Goal: Transaction & Acquisition: Purchase product/service

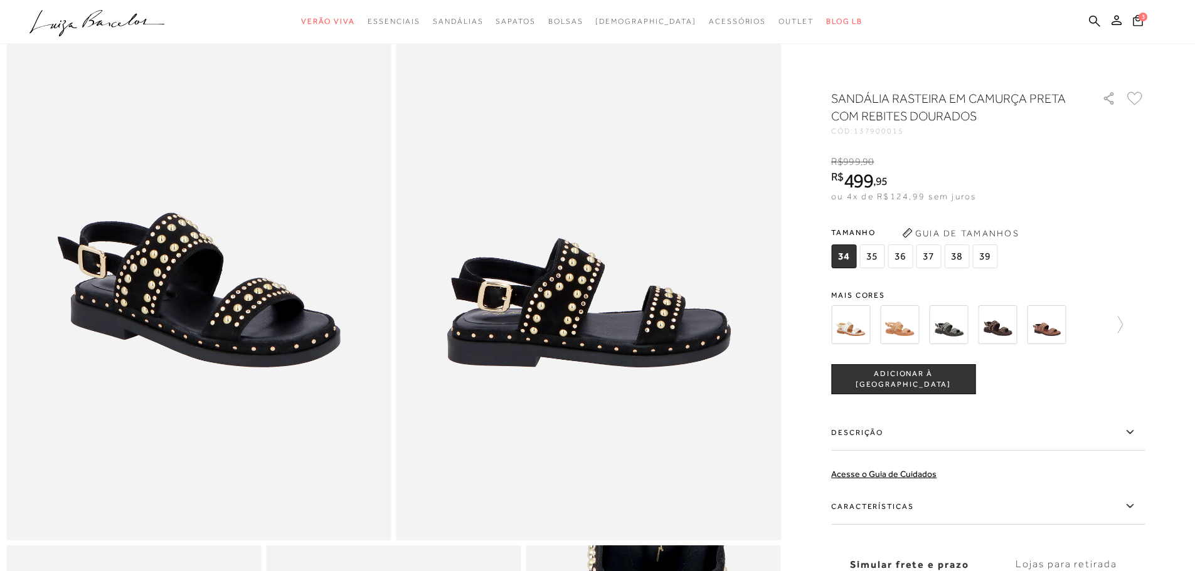
click at [999, 325] on img at bounding box center [997, 325] width 39 height 39
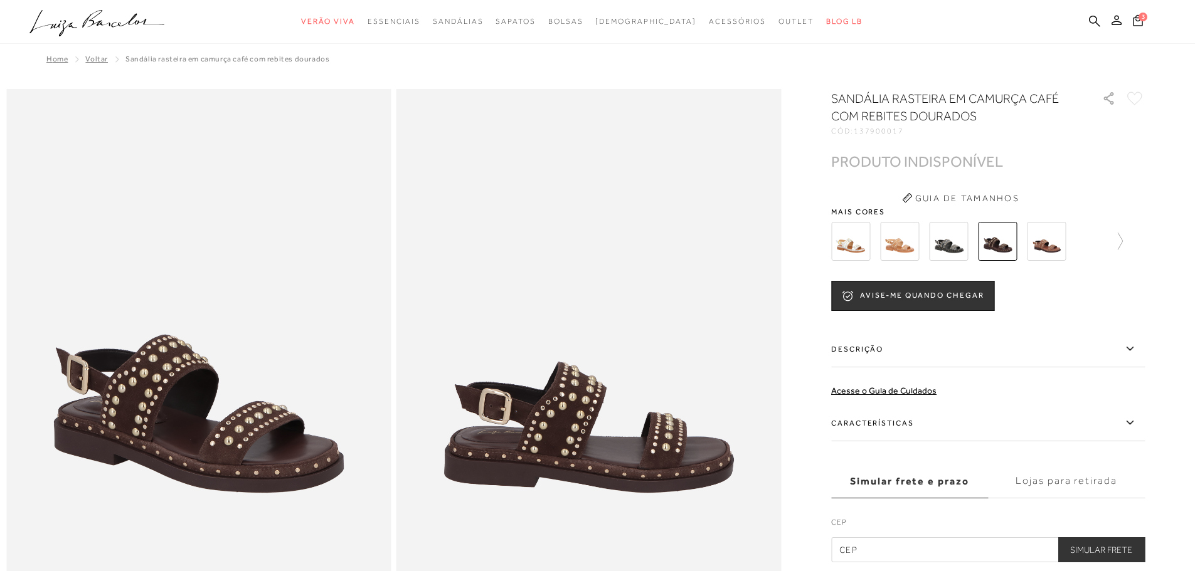
click at [1135, 20] on icon at bounding box center [1138, 20] width 10 height 12
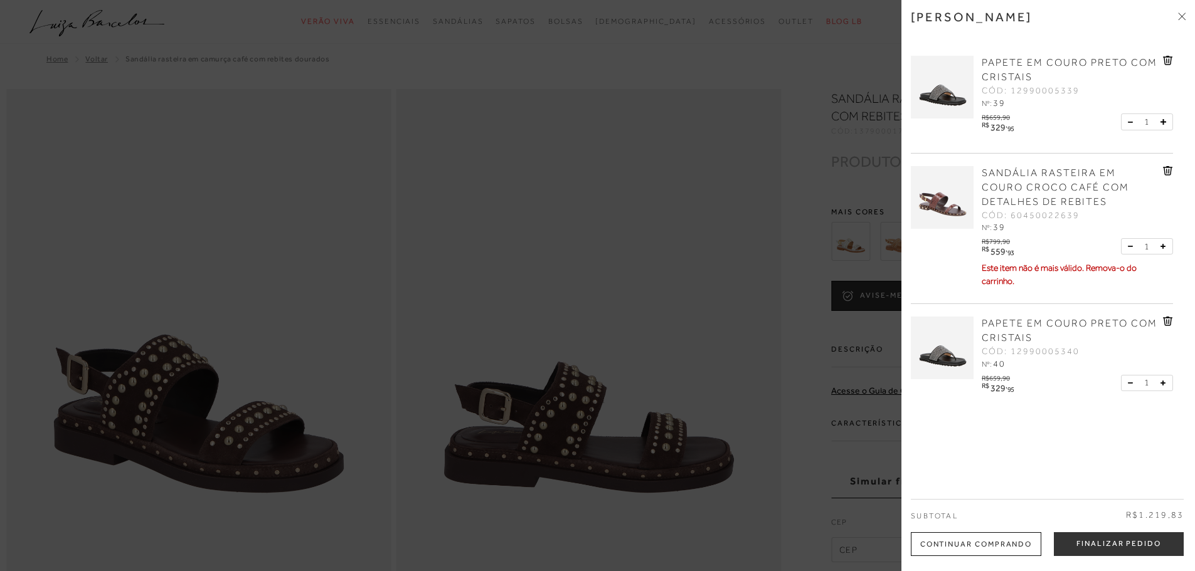
click at [1005, 321] on span "PAPETE EM COURO PRETO COM CRISTAIS" at bounding box center [1070, 331] width 176 height 26
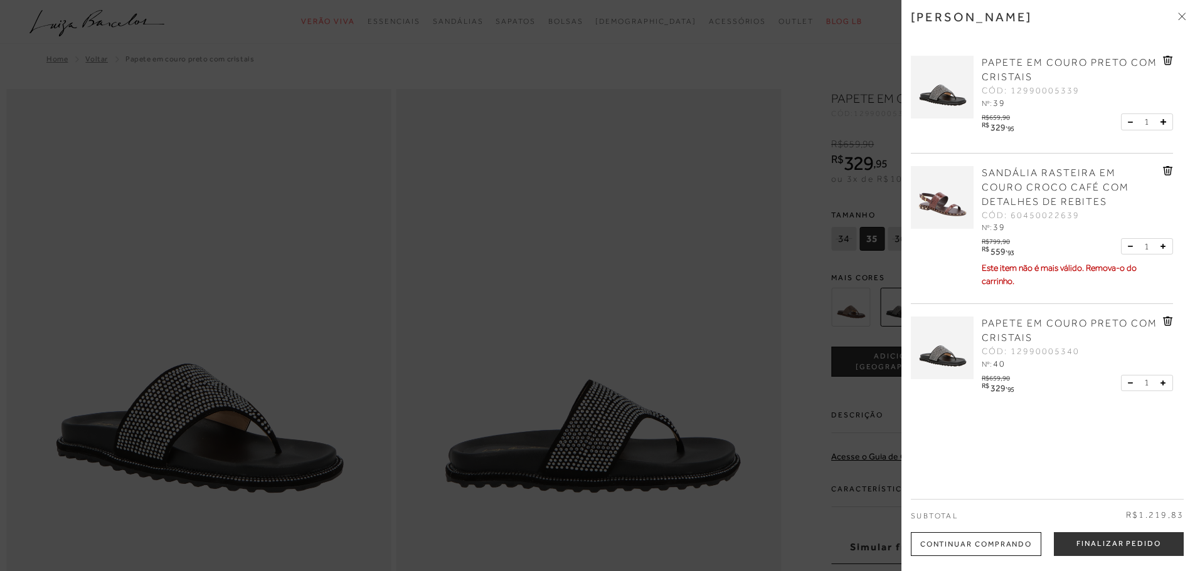
click at [405, 405] on div at bounding box center [597, 285] width 1195 height 571
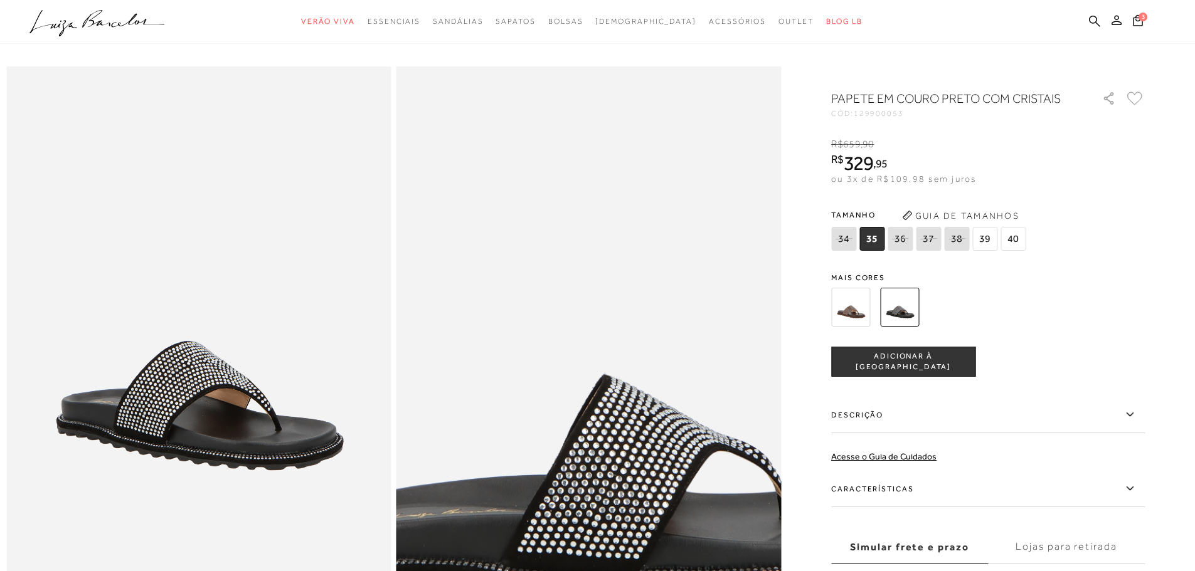
scroll to position [63, 0]
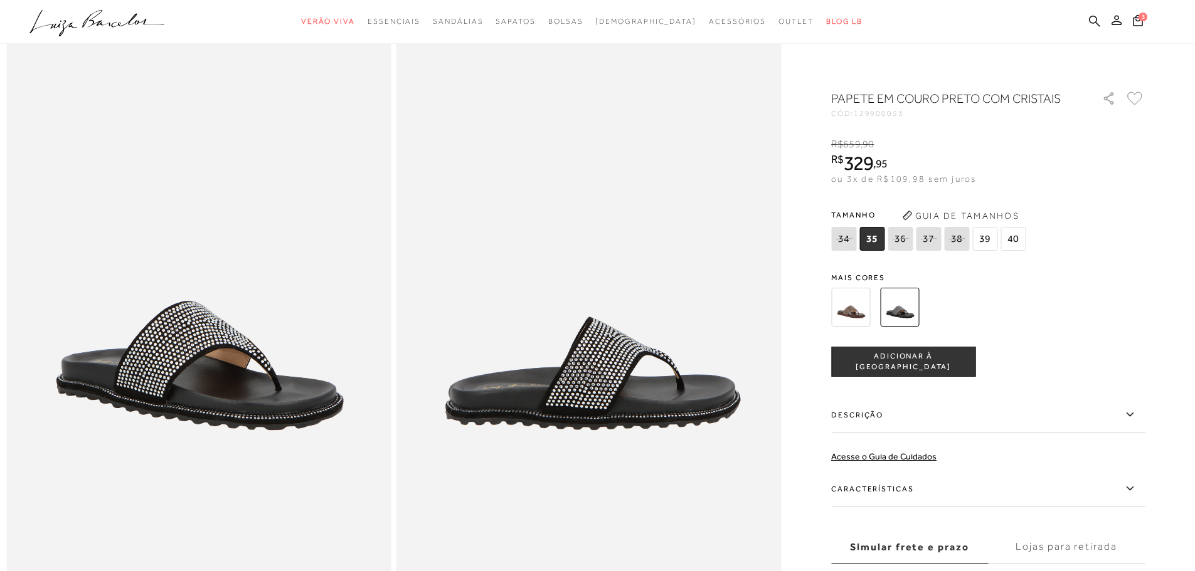
click at [849, 306] on img at bounding box center [850, 307] width 39 height 39
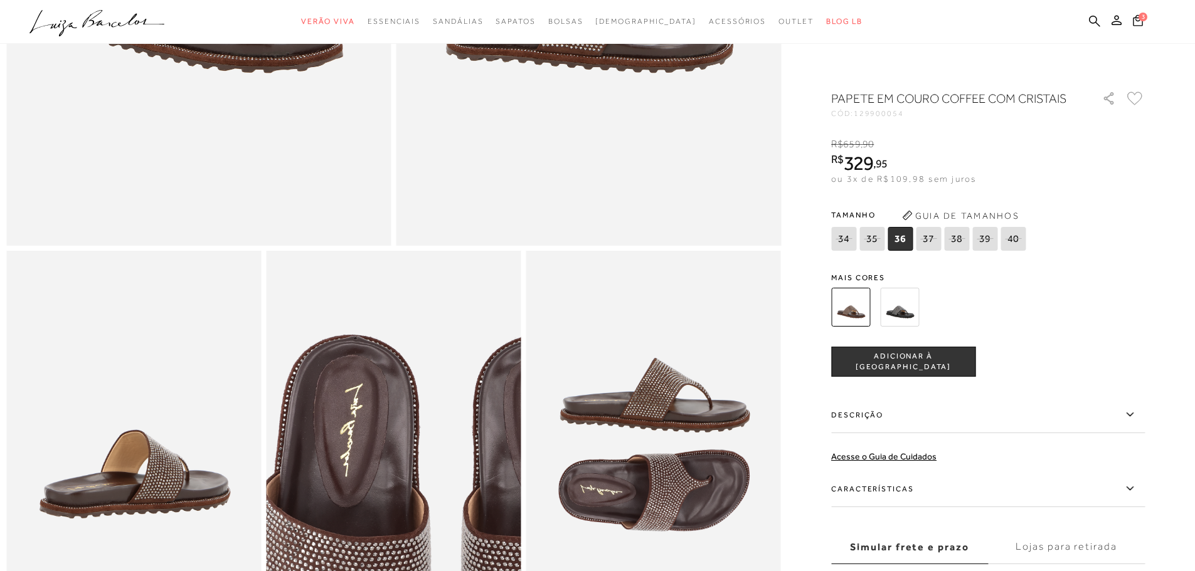
scroll to position [502, 0]
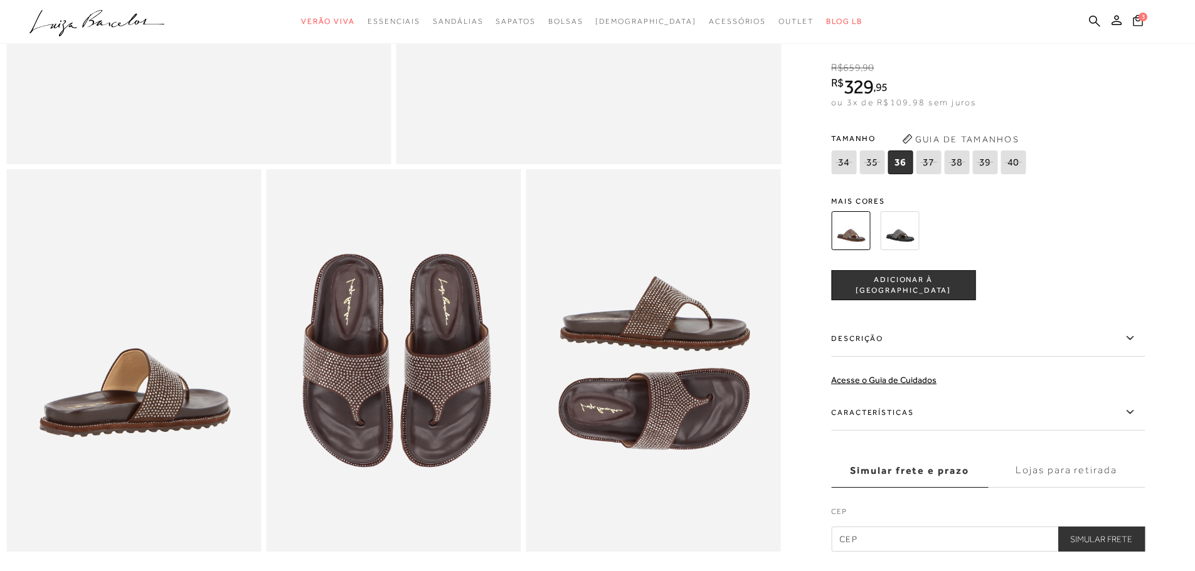
click at [908, 240] on img at bounding box center [899, 230] width 39 height 39
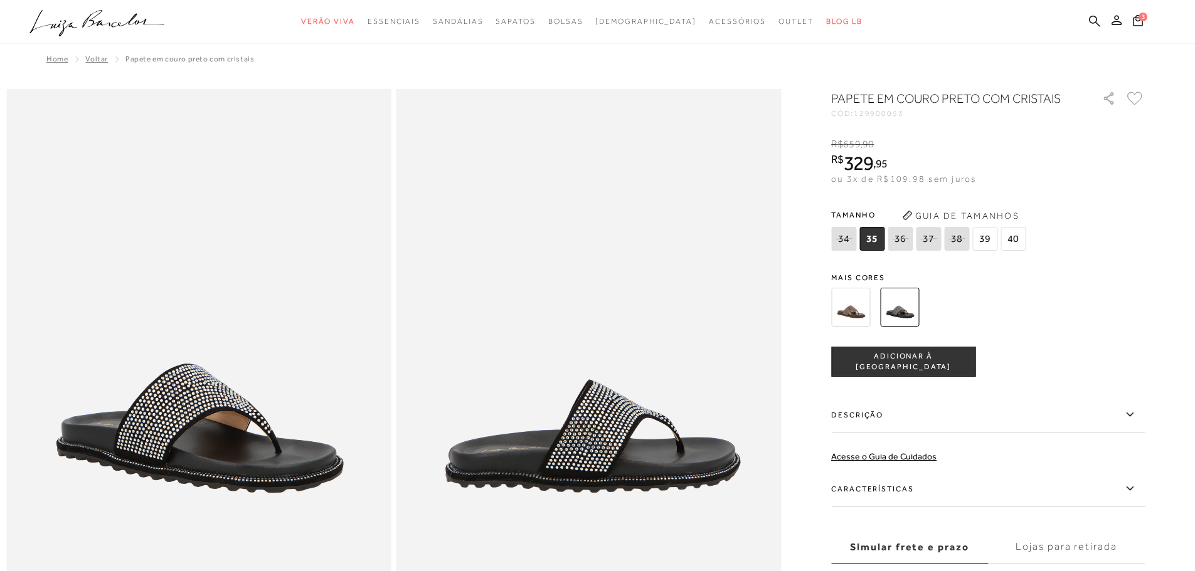
click at [1014, 237] on span "40" at bounding box center [1013, 239] width 25 height 24
click at [1136, 14] on icon at bounding box center [1138, 20] width 10 height 12
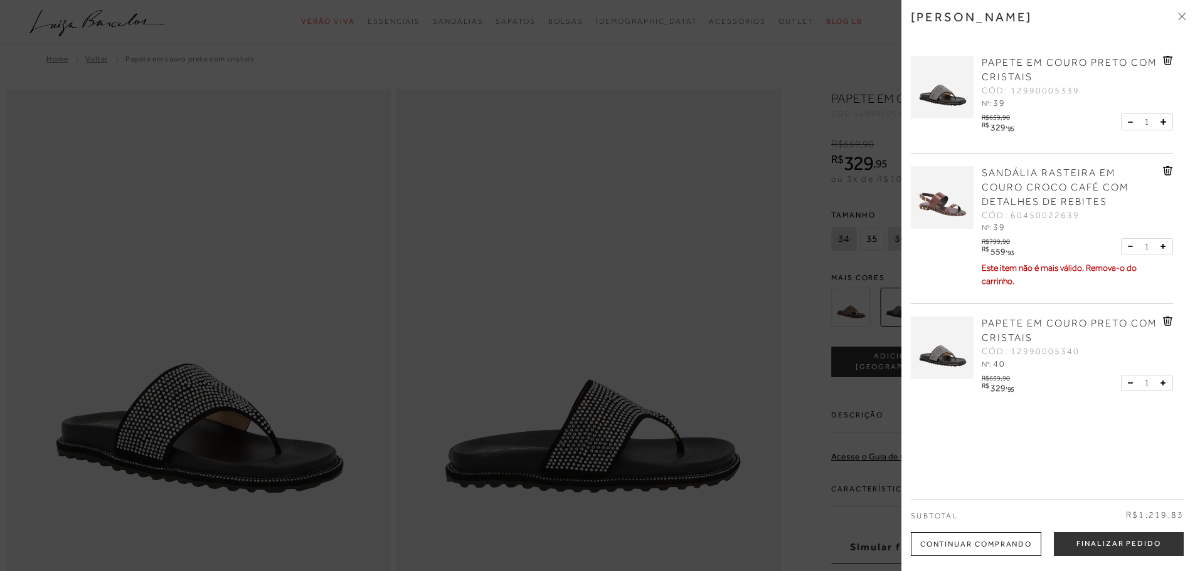
click at [1164, 163] on div "SANDÁLIA RASTEIRA EM COURO CROCO CAFÉ COM DETALHES DE REBITES CÓD: 60450022639 …" at bounding box center [1042, 229] width 262 height 151
click at [1163, 173] on icon at bounding box center [1168, 170] width 10 height 9
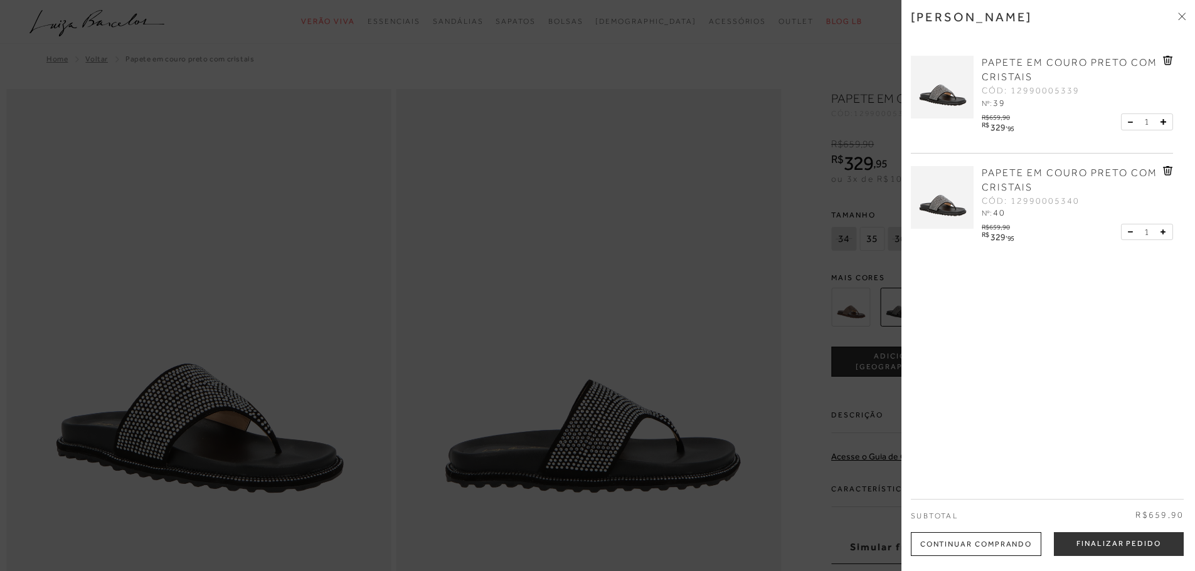
click at [1163, 117] on button at bounding box center [1161, 122] width 11 height 16
click at [1164, 60] on icon at bounding box center [1168, 60] width 10 height 9
click at [1165, 125] on div "1" at bounding box center [1147, 122] width 52 height 17
click at [1161, 122] on icon at bounding box center [1163, 122] width 5 height 5
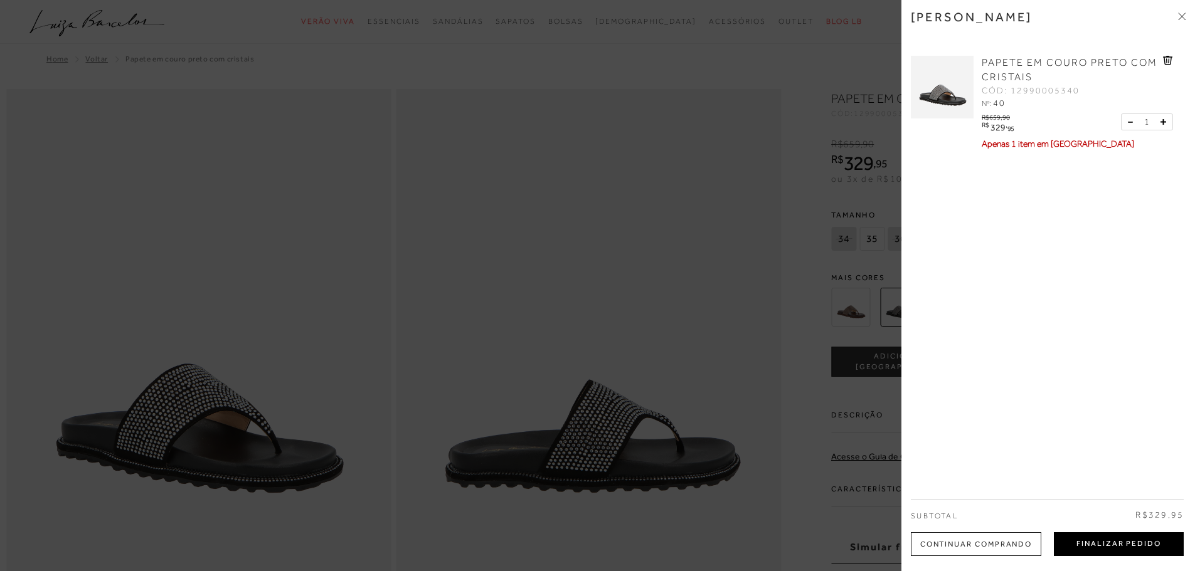
click at [1102, 550] on button "Finalizar Pedido" at bounding box center [1119, 545] width 130 height 24
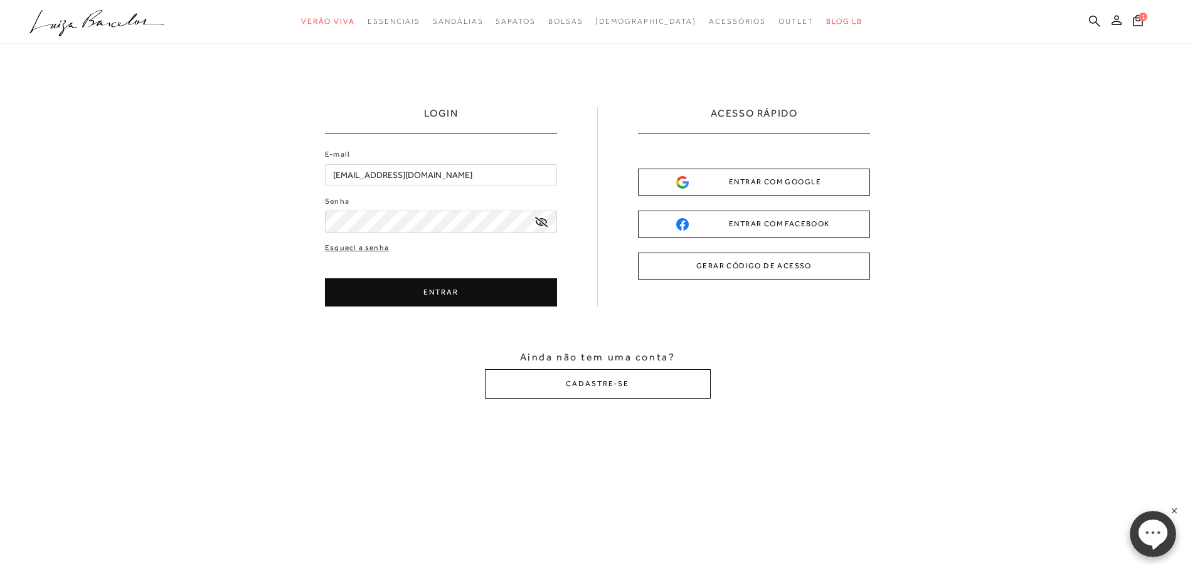
click at [803, 179] on div "ENTRAR COM GOOGLE" at bounding box center [754, 182] width 156 height 13
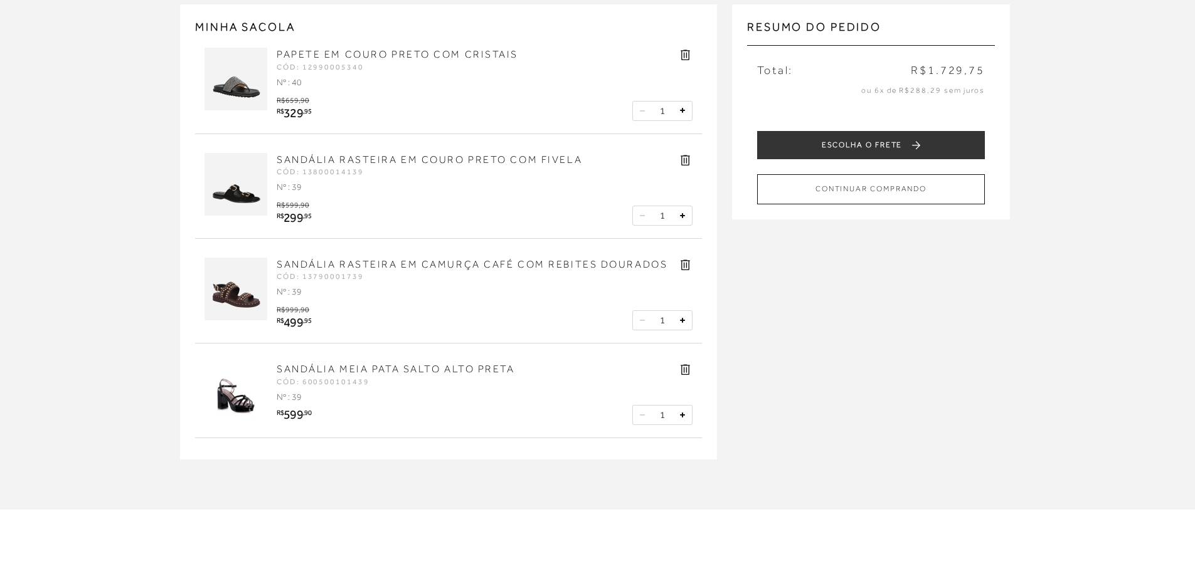
scroll to position [63, 0]
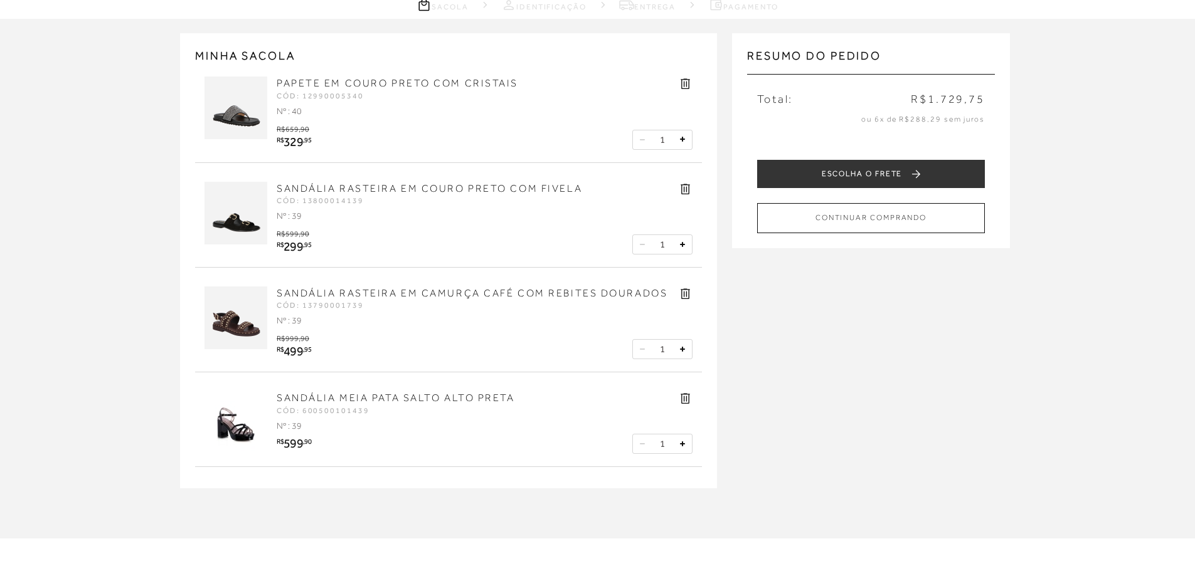
click at [357, 188] on link "SANDÁLIA RASTEIRA EM COURO PRETO COM FIVELA" at bounding box center [430, 188] width 306 height 11
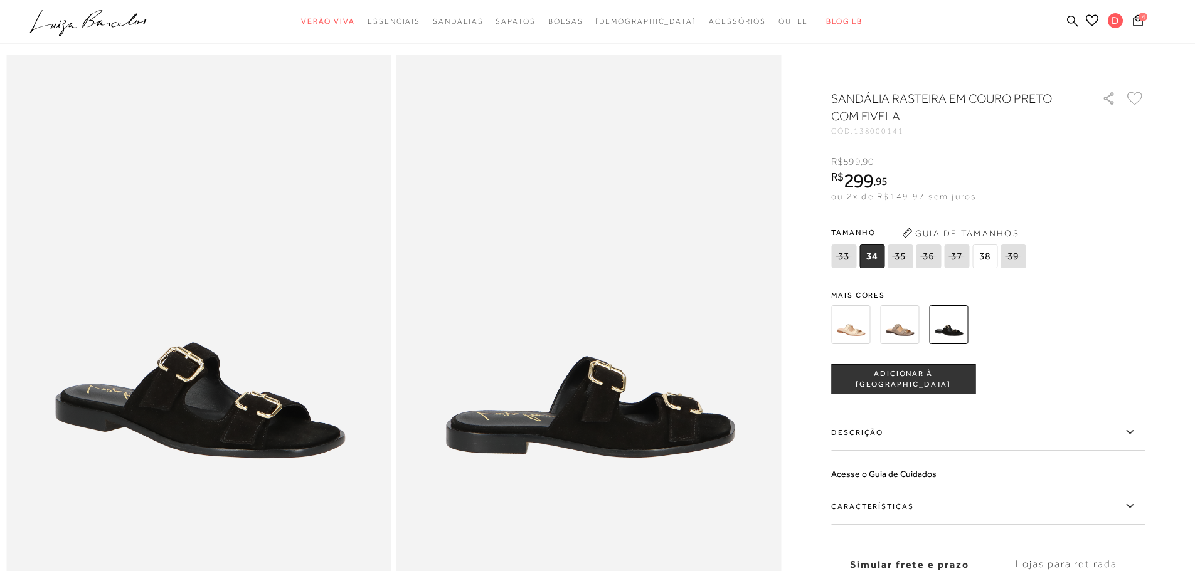
scroll to position [63, 0]
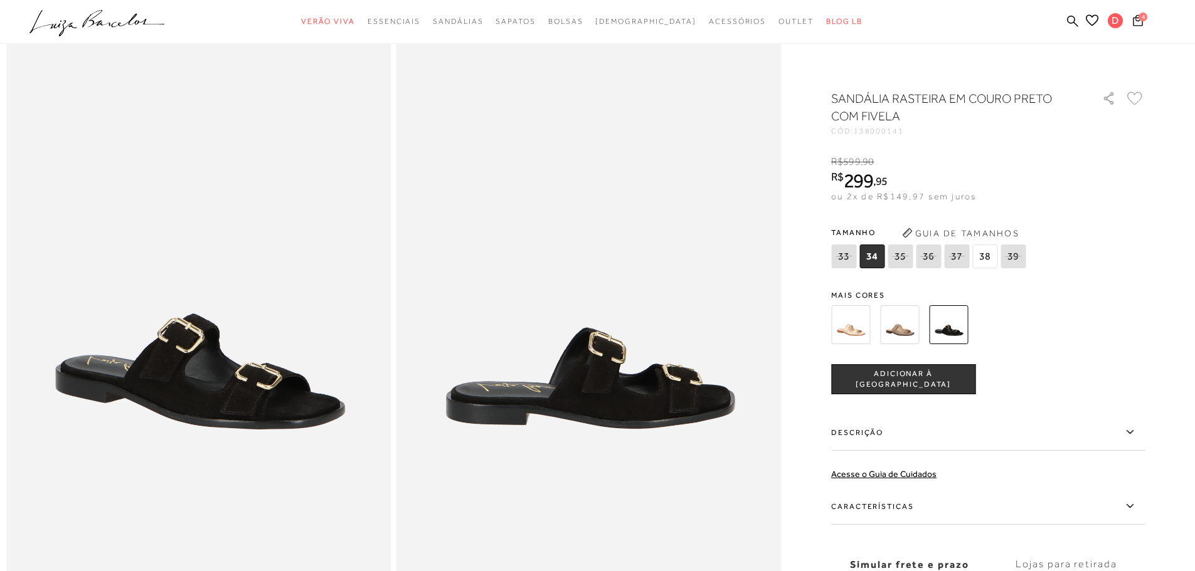
click at [1021, 252] on span "39" at bounding box center [1013, 257] width 25 height 24
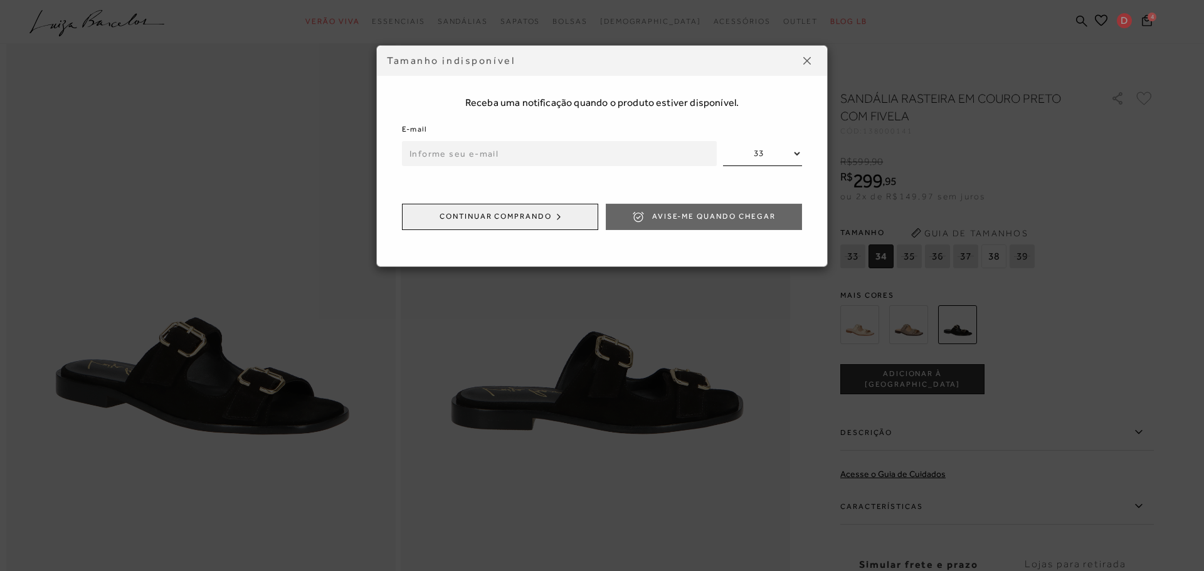
click at [803, 56] on button at bounding box center [807, 61] width 20 height 20
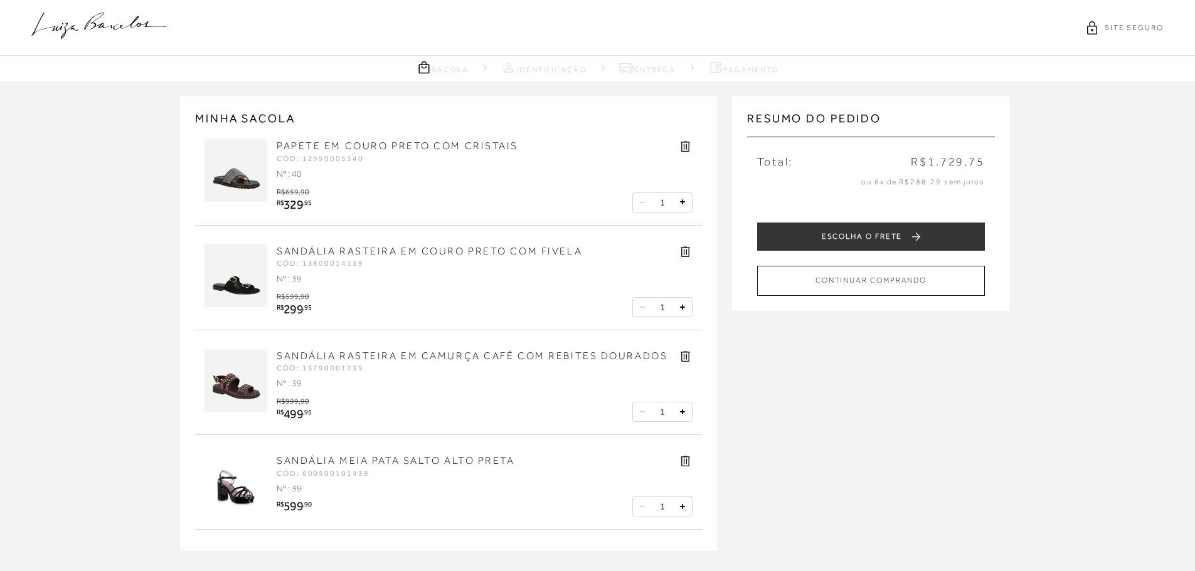
scroll to position [63, 0]
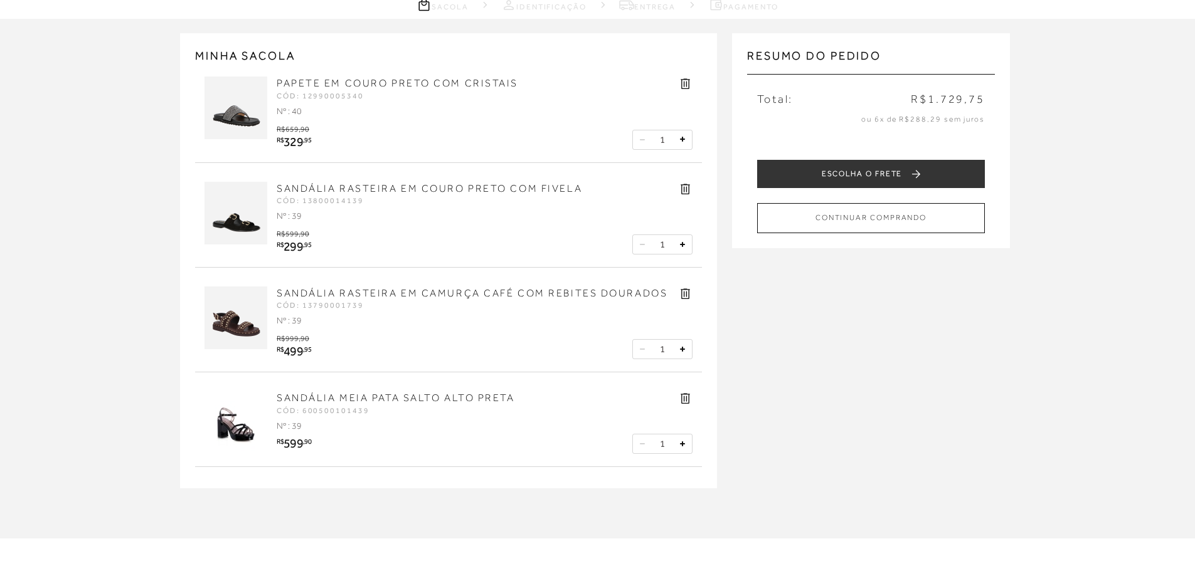
click at [684, 398] on icon at bounding box center [685, 399] width 9 height 11
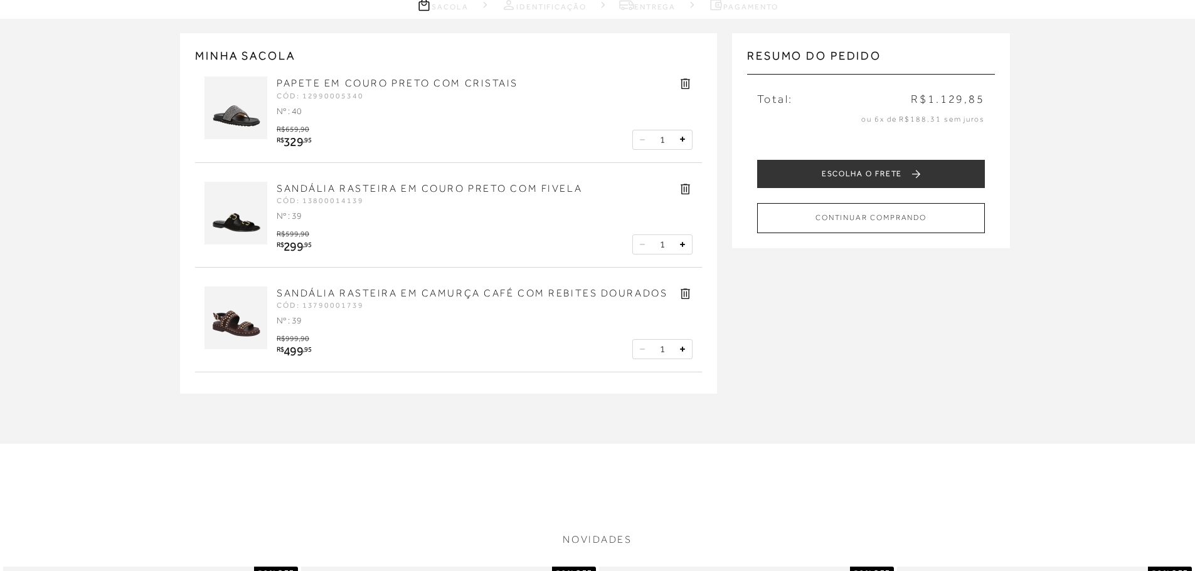
click at [683, 289] on icon at bounding box center [685, 294] width 14 height 14
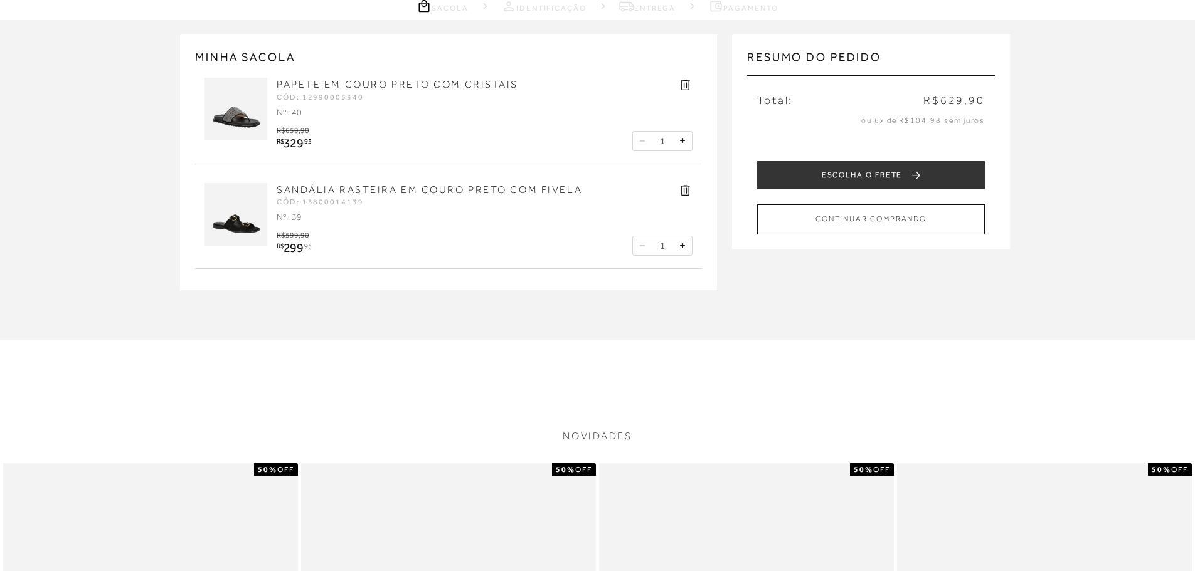
scroll to position [0, 0]
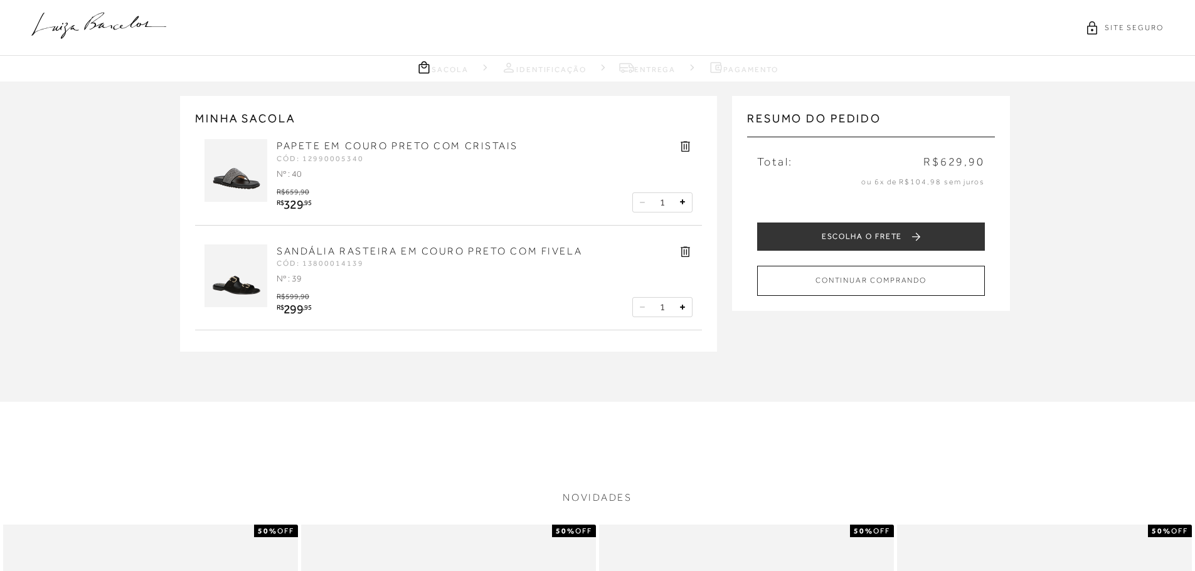
click at [366, 253] on link "SANDÁLIA RASTEIRA EM COURO PRETO COM FIVELA" at bounding box center [430, 251] width 306 height 11
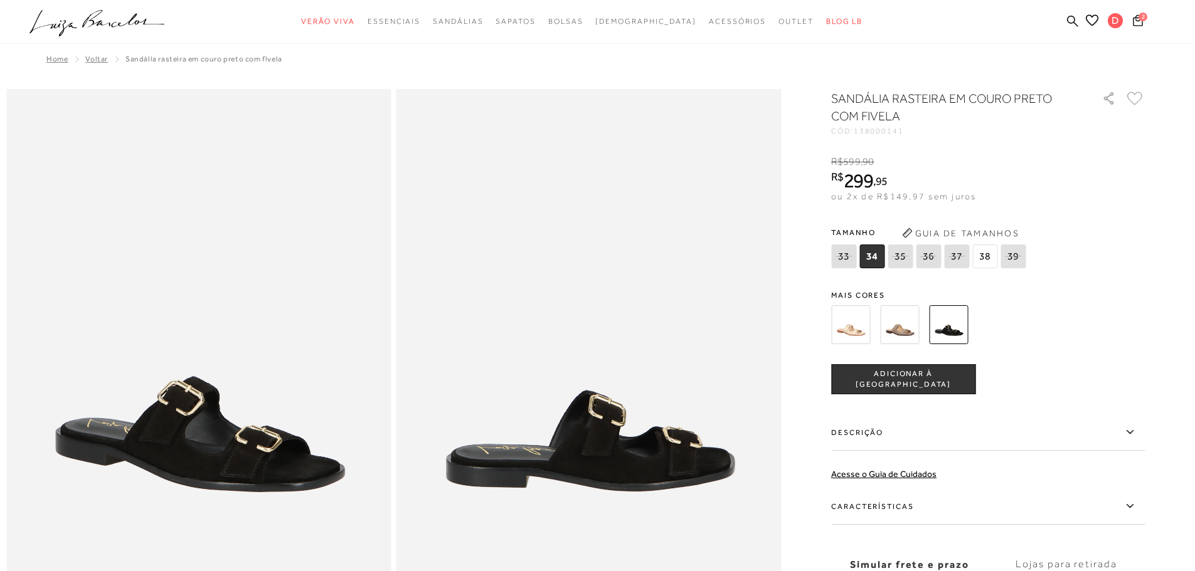
click at [1010, 255] on icon at bounding box center [1013, 256] width 18 height 16
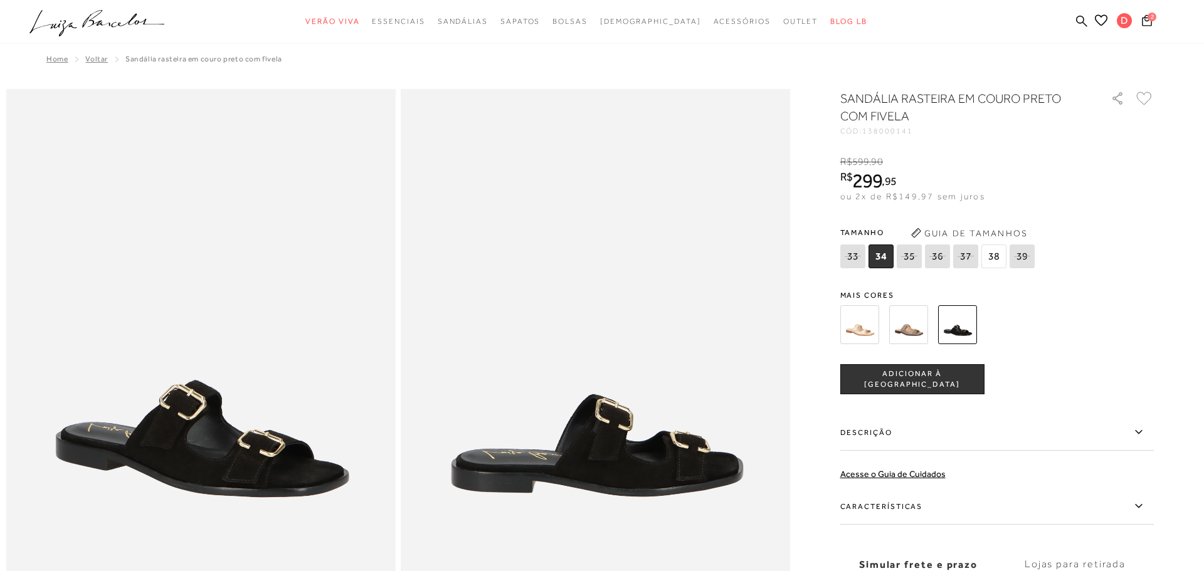
click at [1010, 255] on body "Página de detalhes do produto de SANDÁLIA RASTEIRA EM COURO PRETO COM FIVELA es…" at bounding box center [602, 285] width 1204 height 571
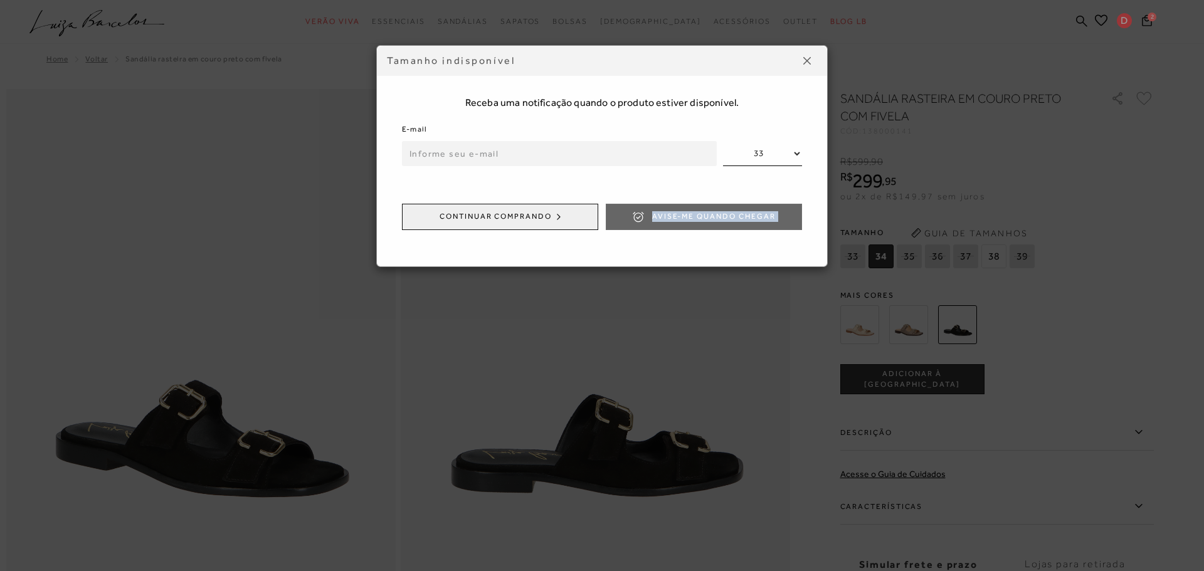
click at [1010, 255] on div "Tamanho indisponível Receba uma notificação quando o produto estiver disponível…" at bounding box center [602, 285] width 1204 height 571
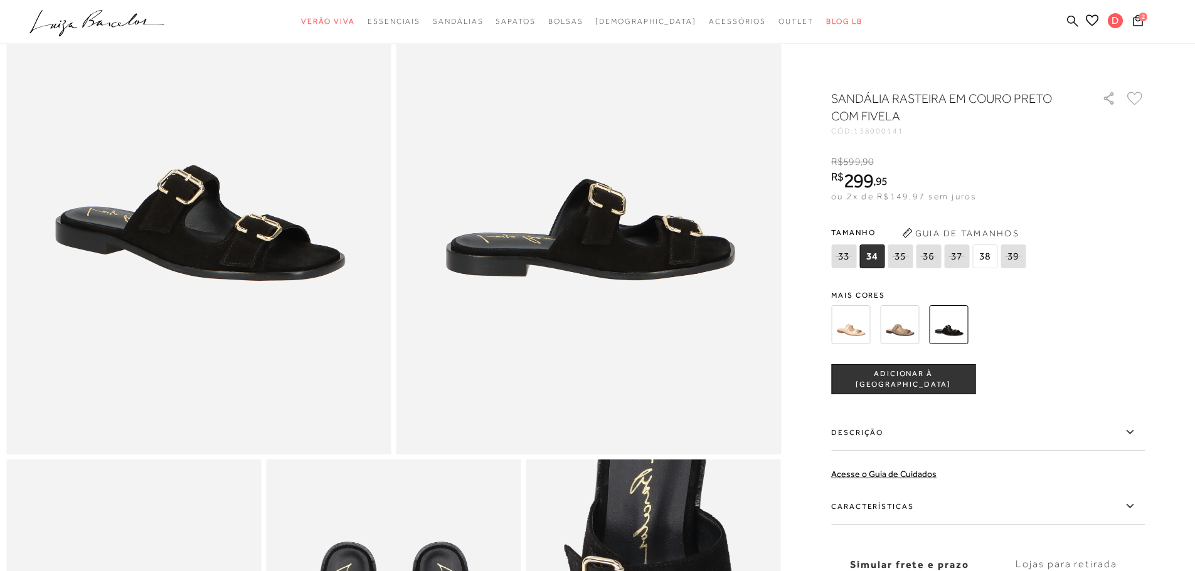
scroll to position [63, 0]
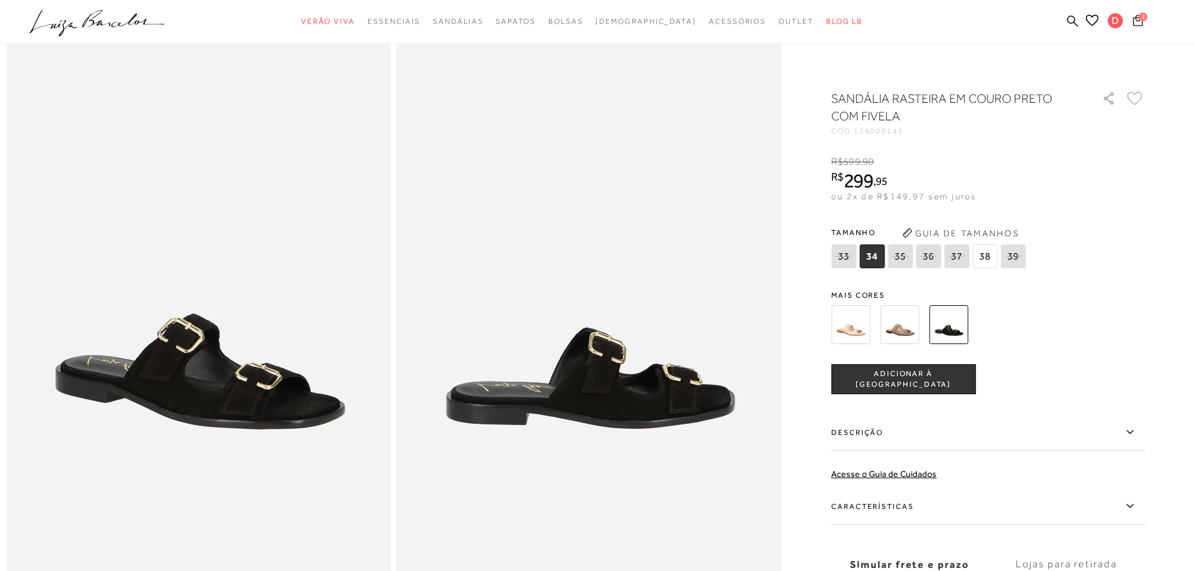
click at [1145, 18] on span "2" at bounding box center [1143, 17] width 9 height 9
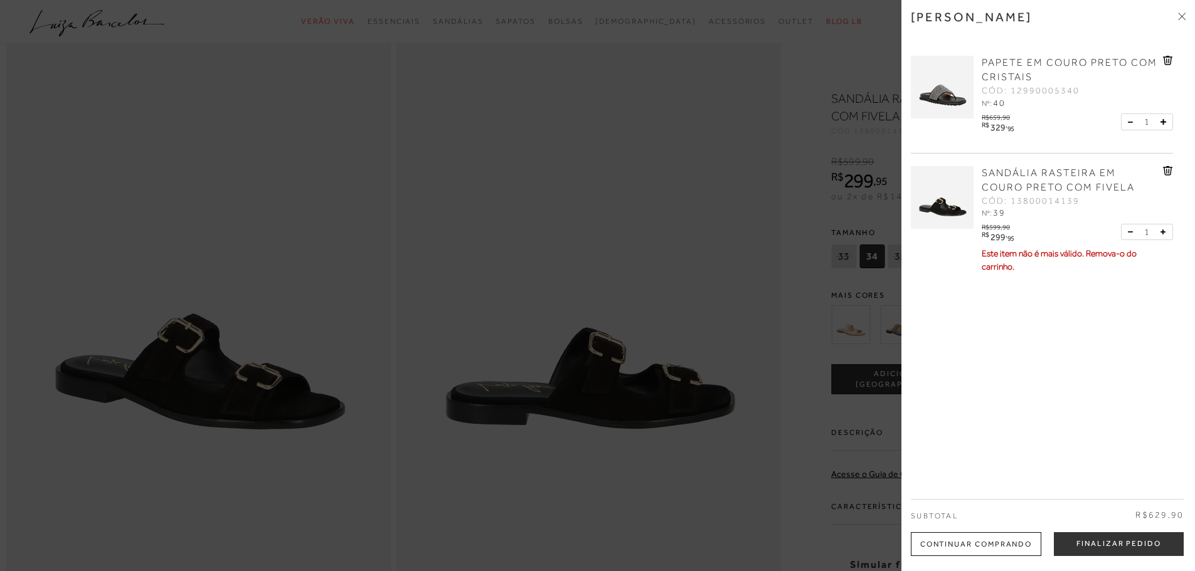
click at [1164, 166] on icon at bounding box center [1168, 170] width 10 height 9
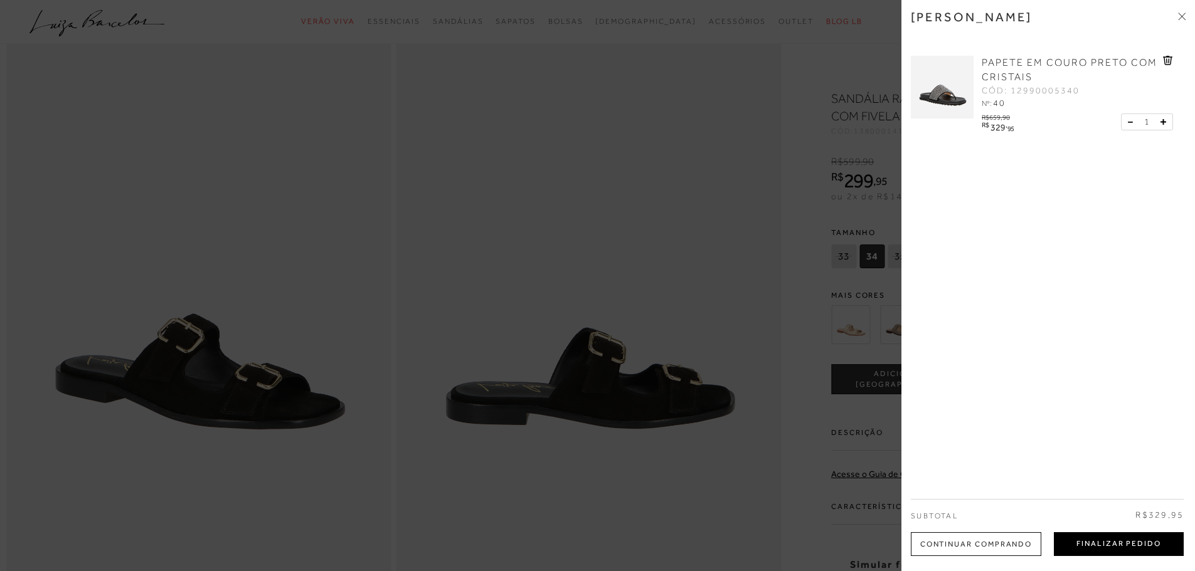
click at [1103, 538] on button "Finalizar Pedido" at bounding box center [1119, 545] width 130 height 24
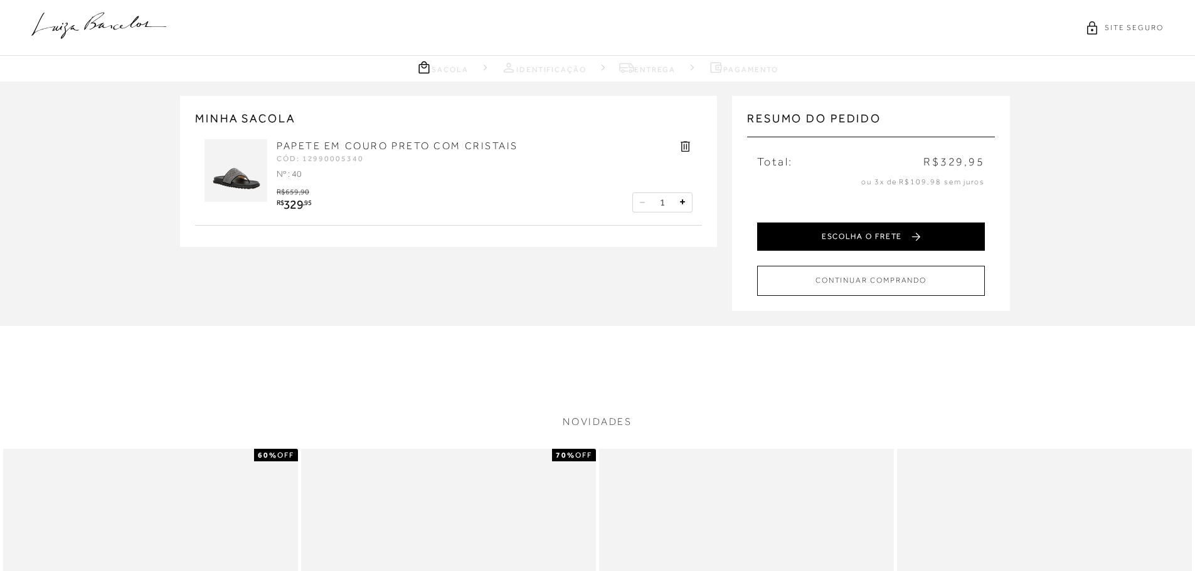
click at [848, 230] on button "ESCOLHA O FRETE" at bounding box center [871, 237] width 228 height 28
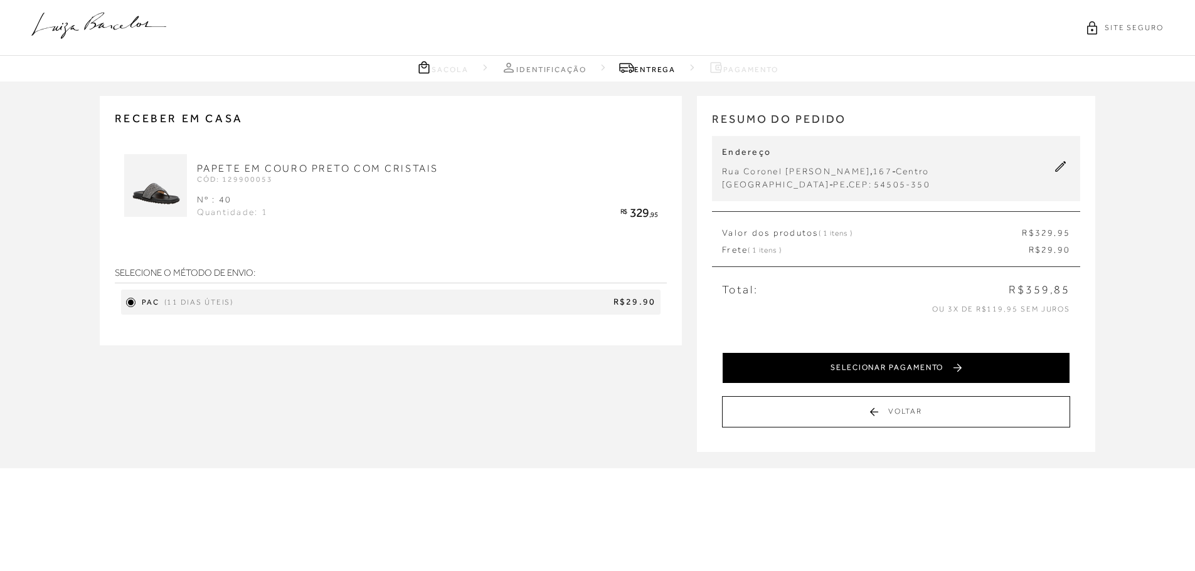
click at [902, 364] on button "SELECIONAR PAGAMENTO" at bounding box center [896, 368] width 348 height 31
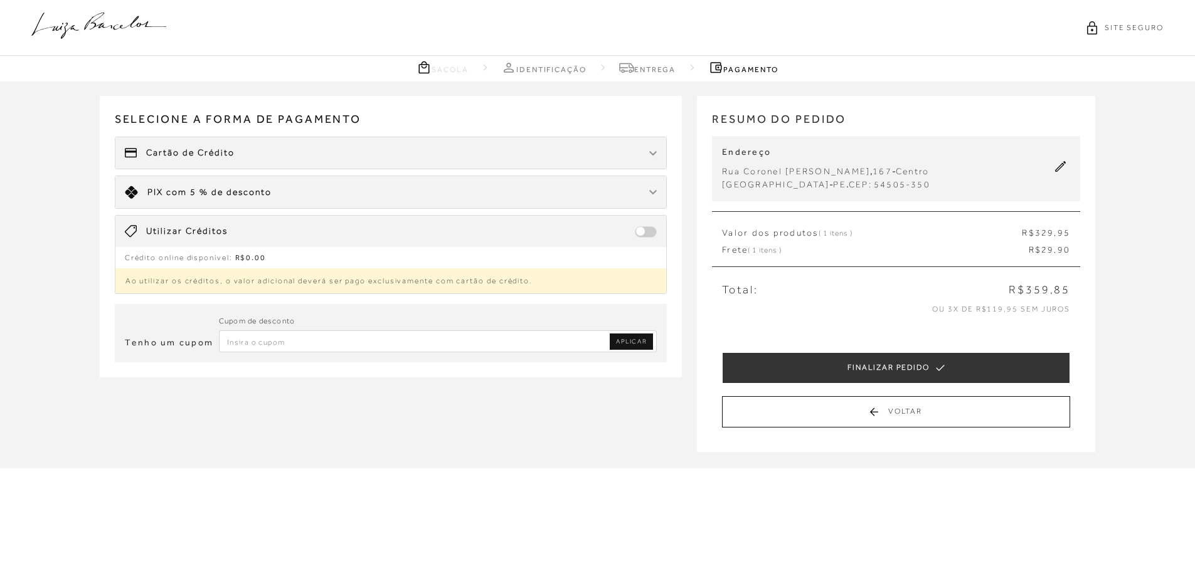
click at [112, 16] on icon at bounding box center [98, 26] width 135 height 26
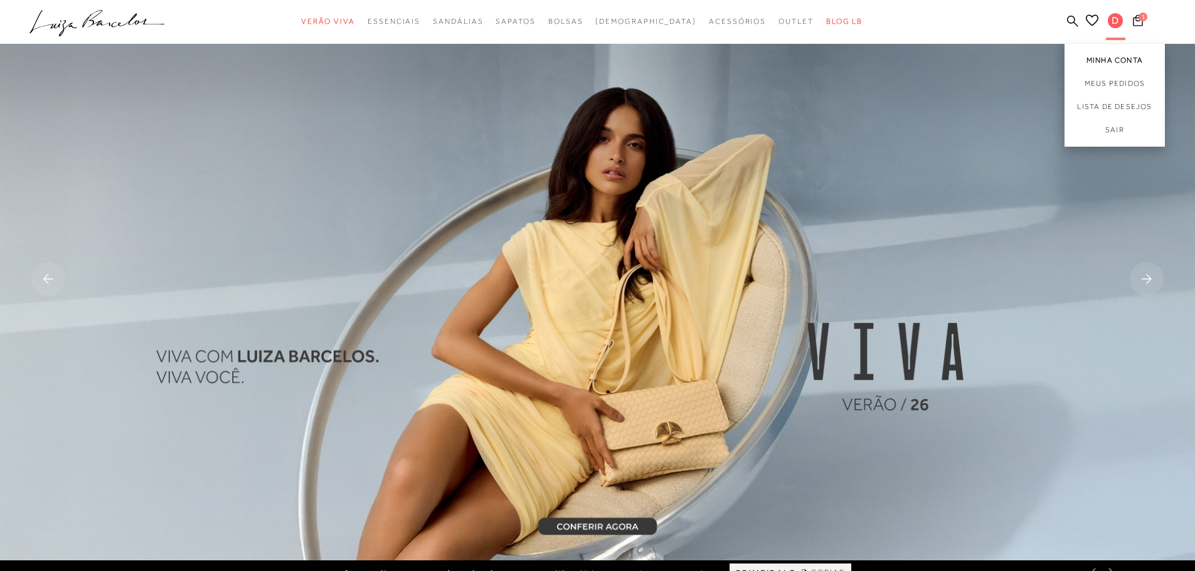
click at [1105, 58] on link "Minha Conta" at bounding box center [1115, 58] width 100 height 28
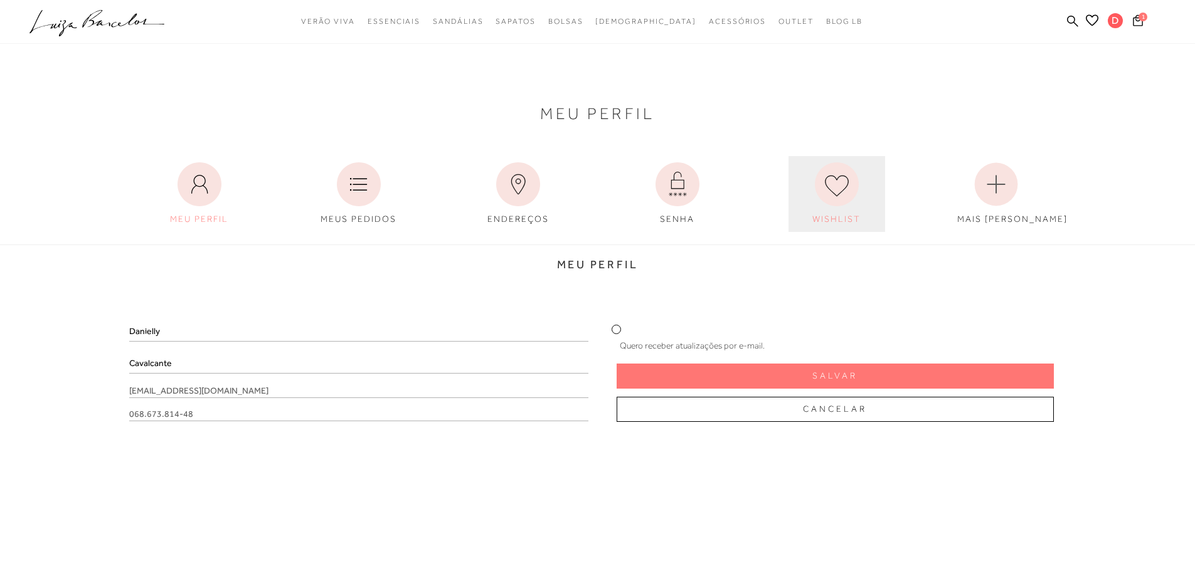
click at [816, 187] on icon at bounding box center [837, 184] width 44 height 44
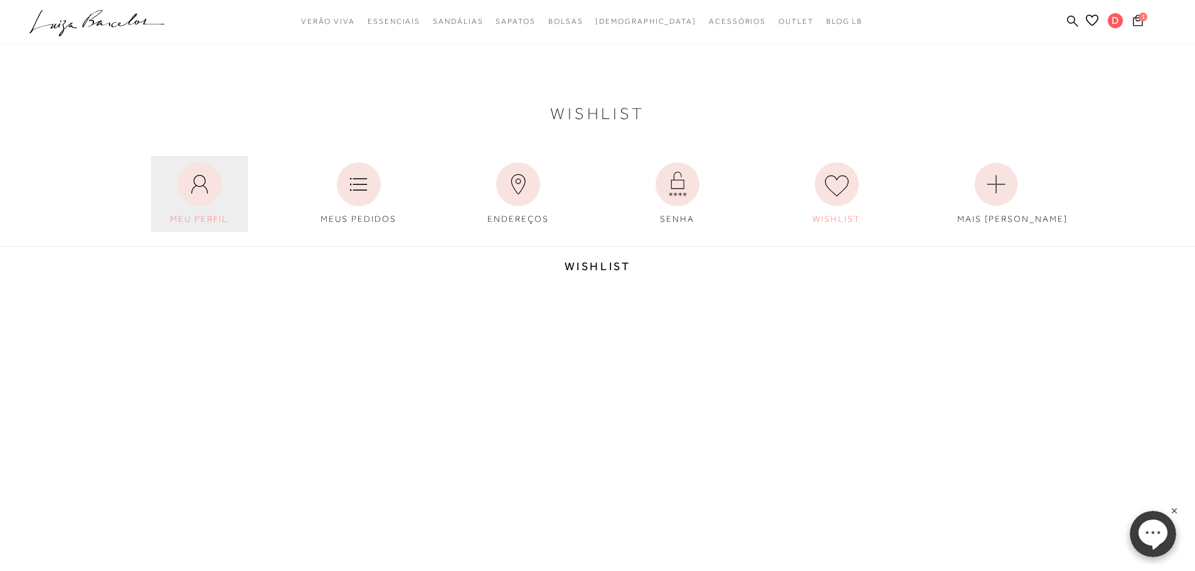
click at [205, 169] on icon at bounding box center [200, 184] width 44 height 44
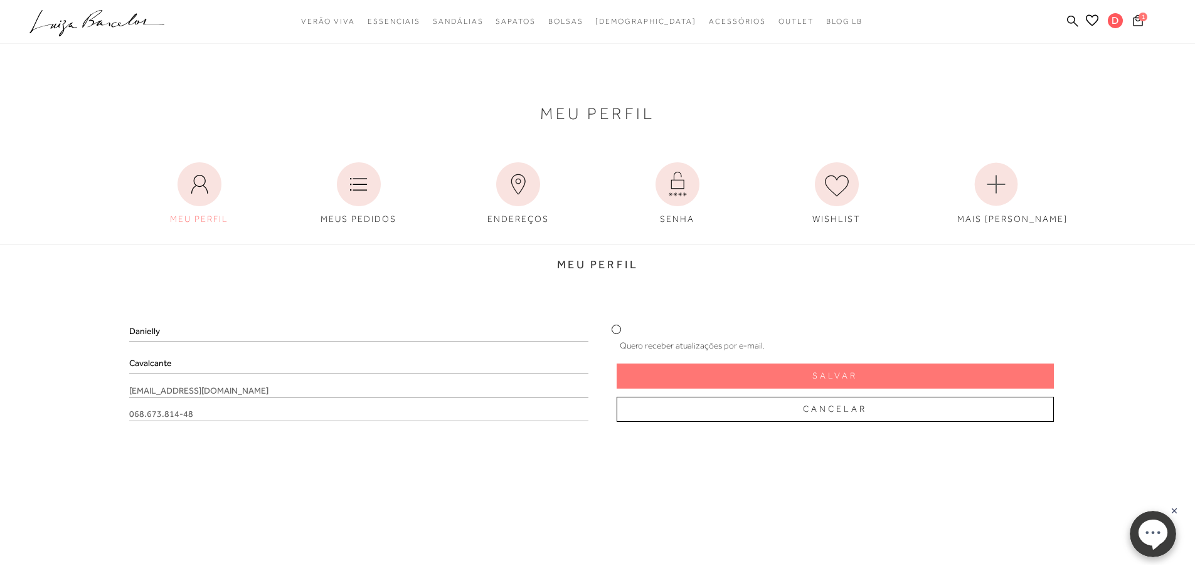
click at [1138, 28] on button "1" at bounding box center [1138, 22] width 18 height 17
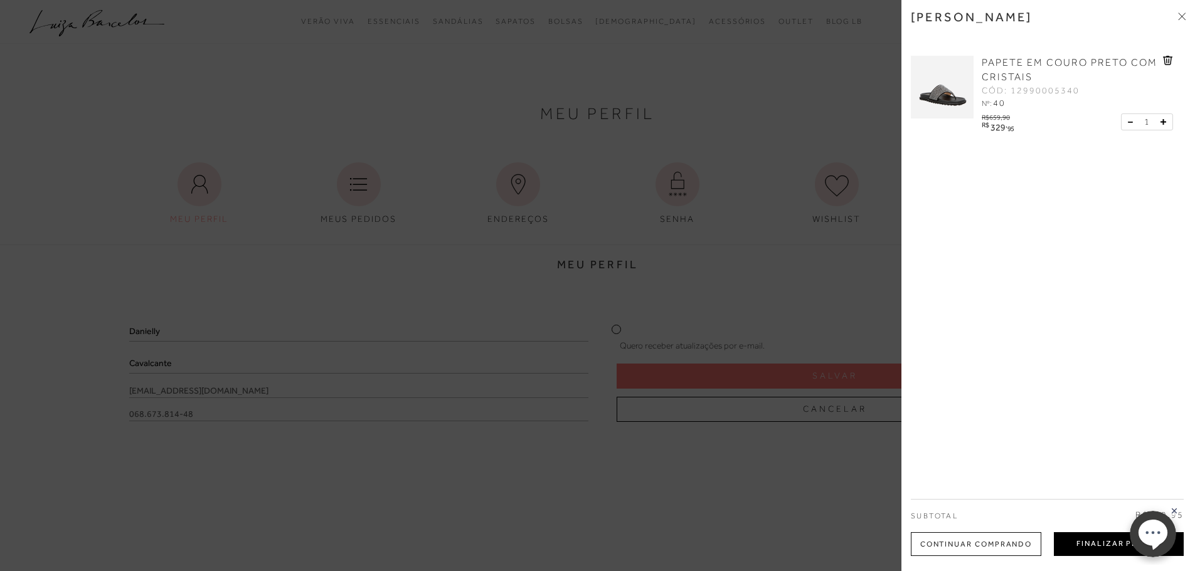
click at [1095, 545] on button "Finalizar Pedido" at bounding box center [1119, 545] width 130 height 24
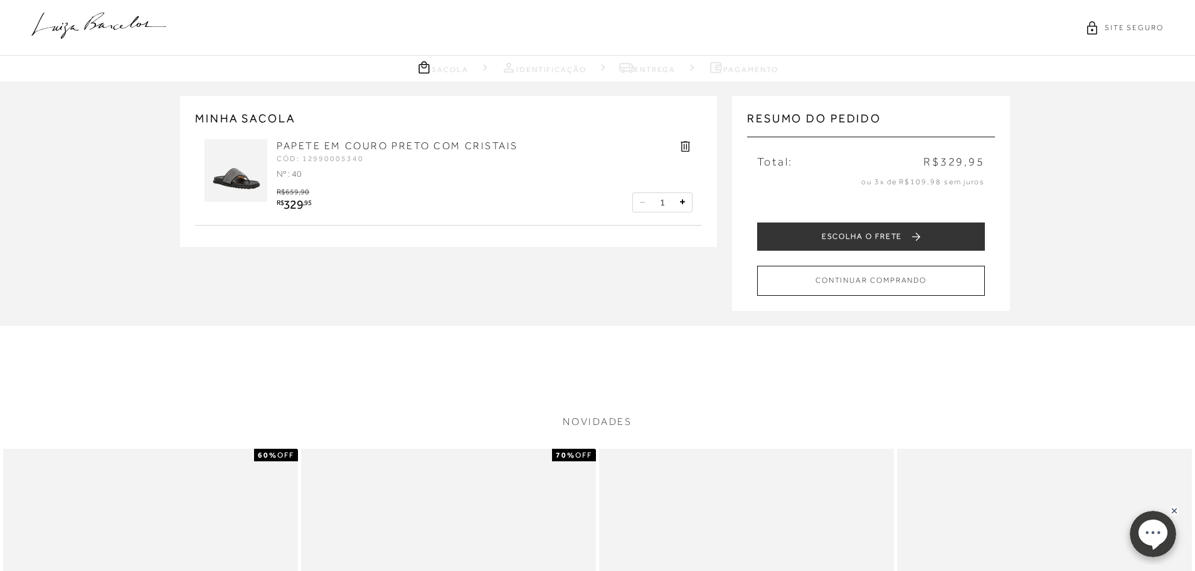
drag, startPoint x: 1171, startPoint y: 511, endPoint x: 2289, endPoint y: 1011, distance: 1225.4
click at [1171, 511] on rect at bounding box center [1174, 511] width 10 height 10
click at [230, 174] on img at bounding box center [236, 170] width 63 height 63
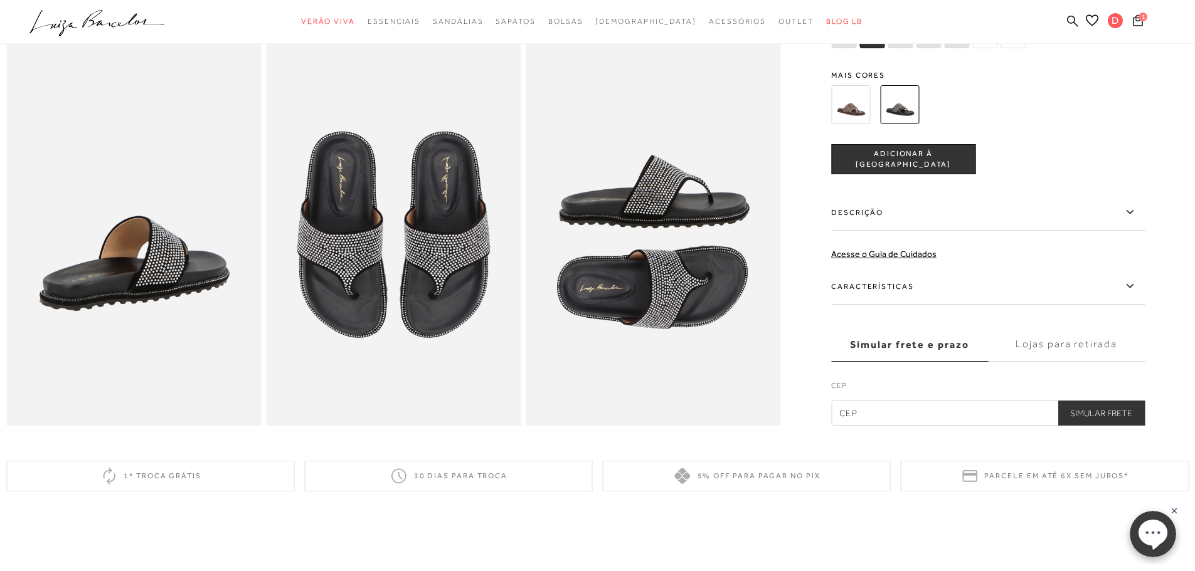
scroll to position [627, 0]
